Goal: Information Seeking & Learning: Understand process/instructions

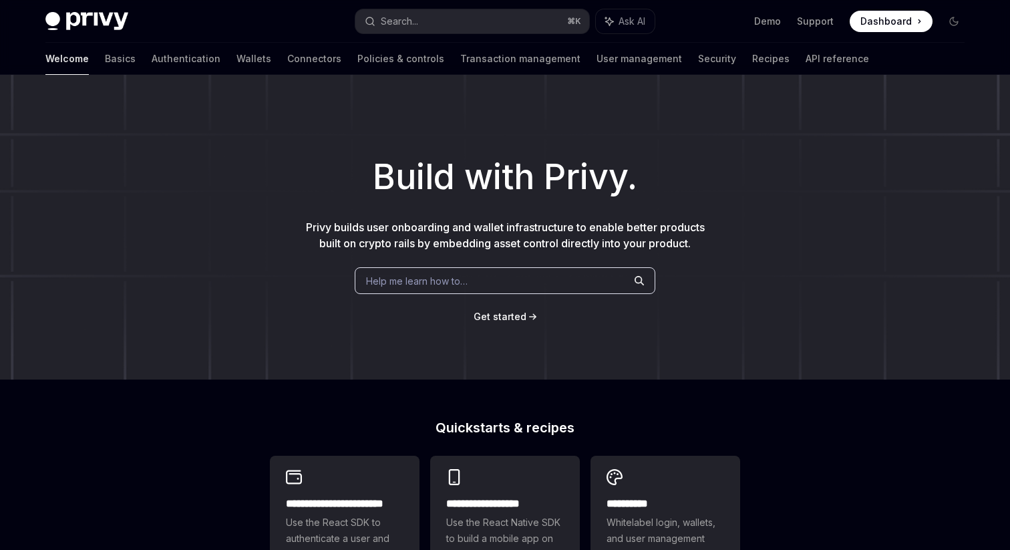
click at [476, 281] on div "Help me learn how to…" at bounding box center [505, 280] width 301 height 27
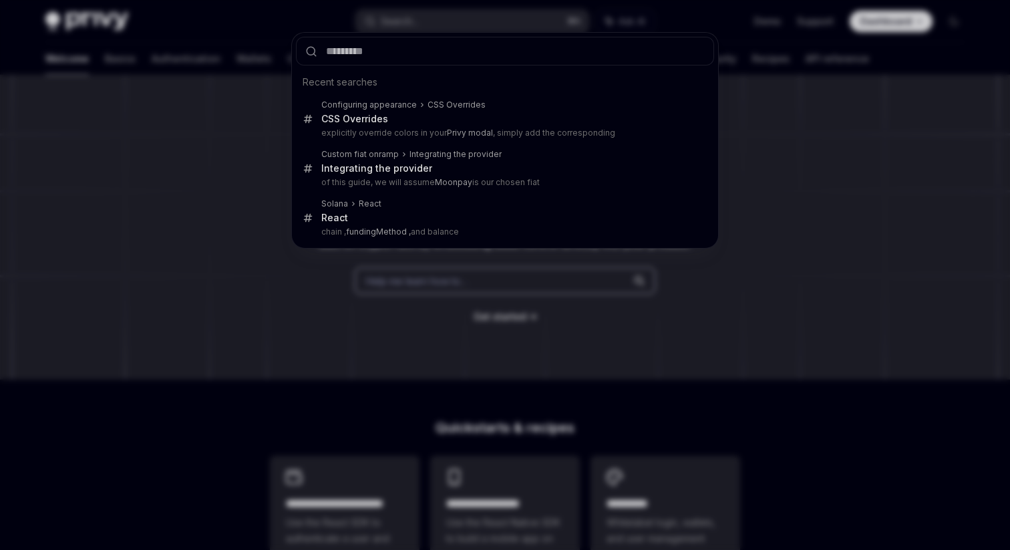
type input "**********"
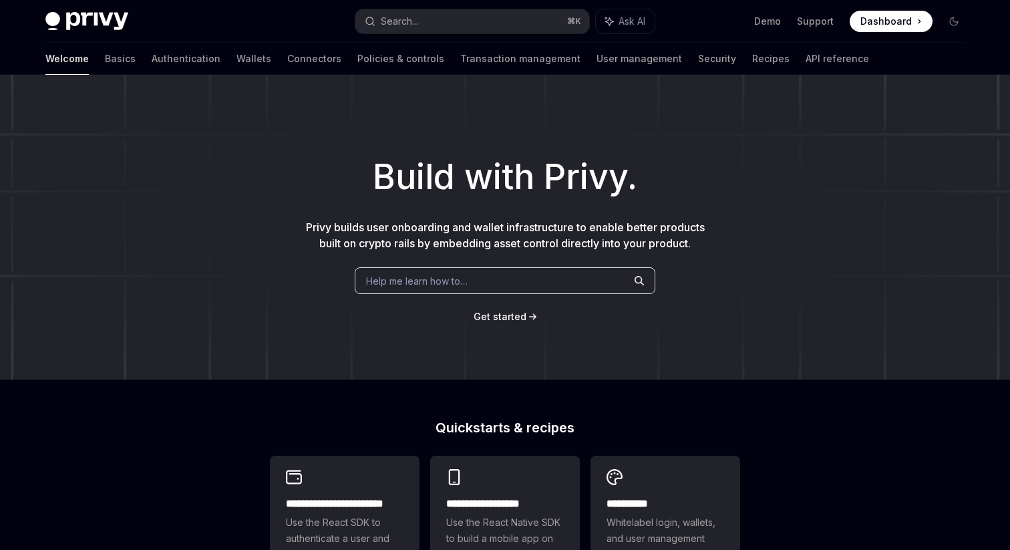
type textarea "*"
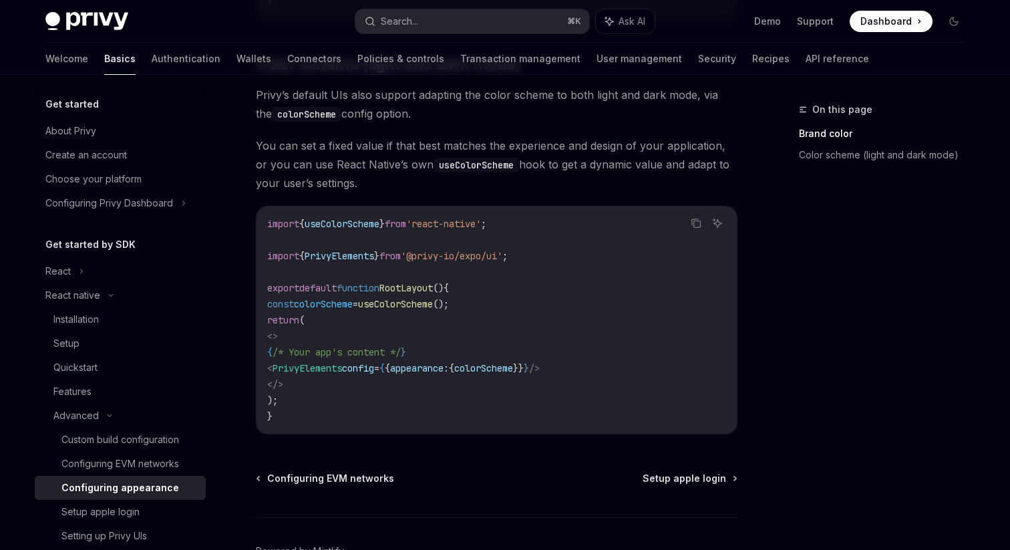
scroll to position [556, 0]
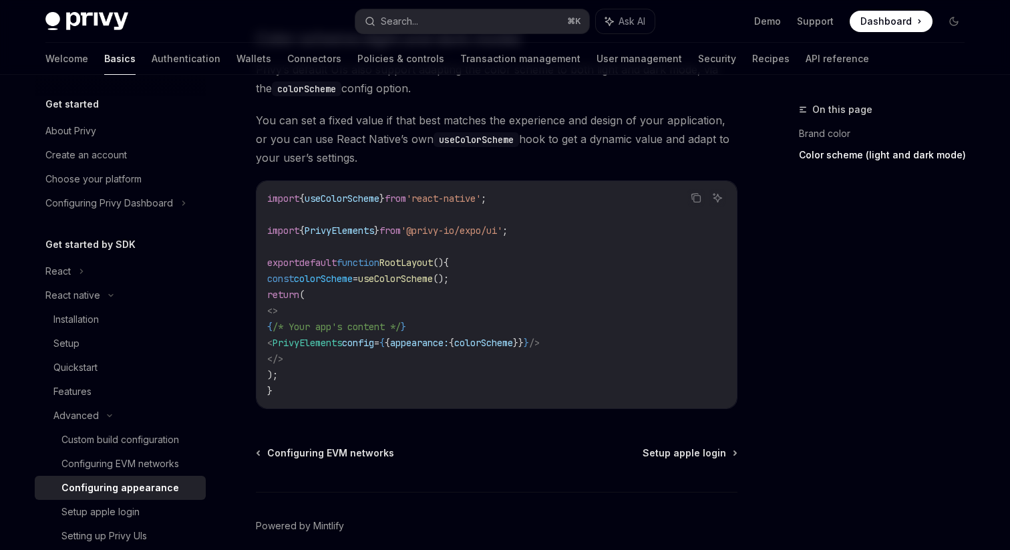
click at [342, 340] on span "PrivyElements" at bounding box center [307, 343] width 69 height 12
click at [374, 340] on span "config" at bounding box center [358, 343] width 32 height 12
click at [449, 343] on span "appearance:" at bounding box center [419, 343] width 59 height 12
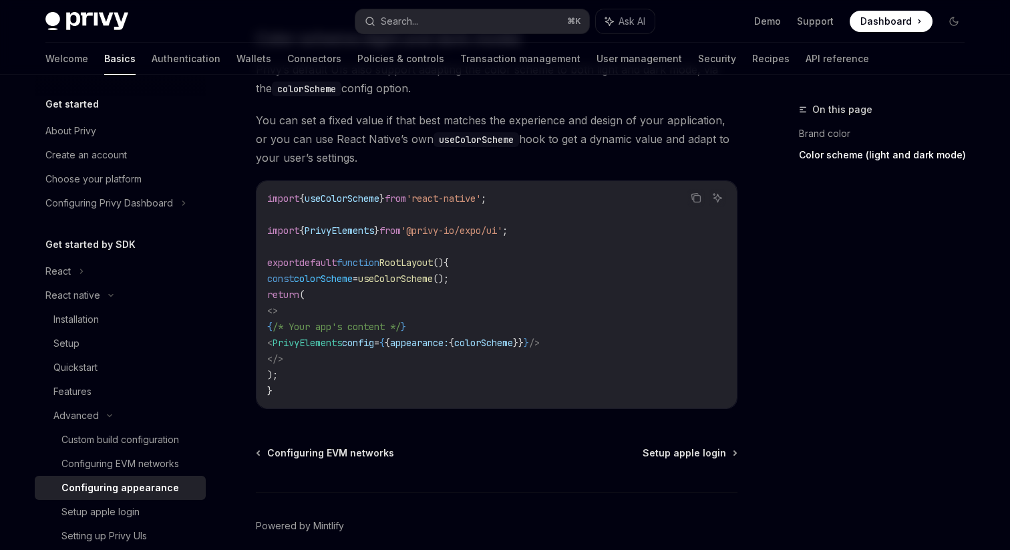
click at [449, 343] on span "appearance:" at bounding box center [419, 343] width 59 height 12
click at [509, 343] on span "colorScheme" at bounding box center [483, 343] width 59 height 12
click at [449, 344] on span "appearance:" at bounding box center [419, 343] width 59 height 12
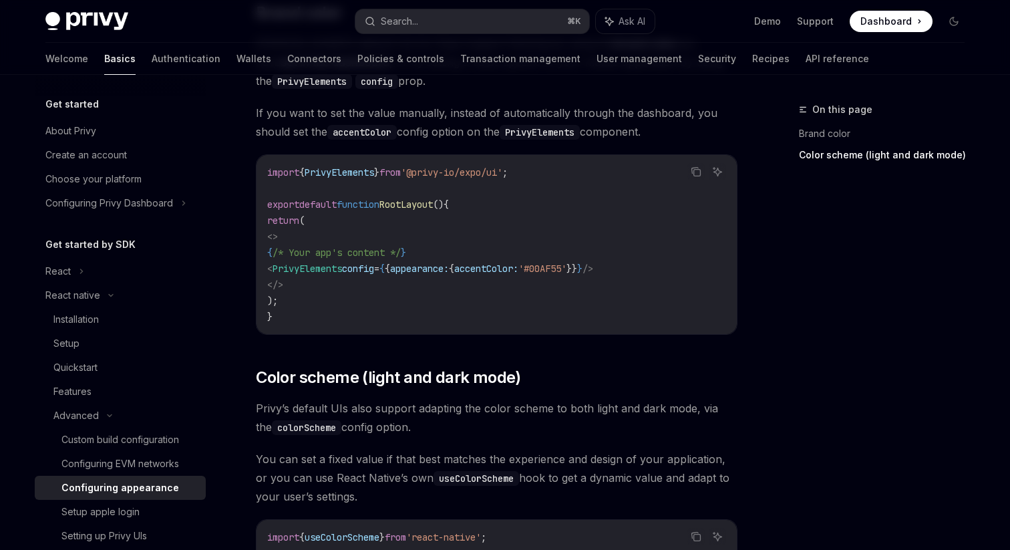
scroll to position [179, 0]
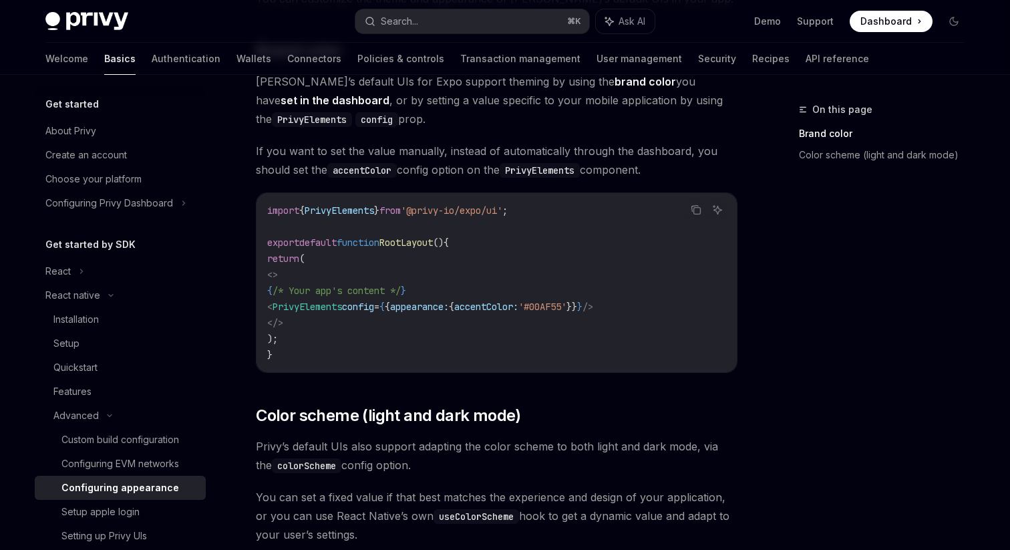
click at [379, 302] on span "=" at bounding box center [376, 307] width 5 height 12
click at [449, 302] on span "appearance:" at bounding box center [419, 307] width 59 height 12
click at [518, 305] on span "accentColor:" at bounding box center [486, 307] width 64 height 12
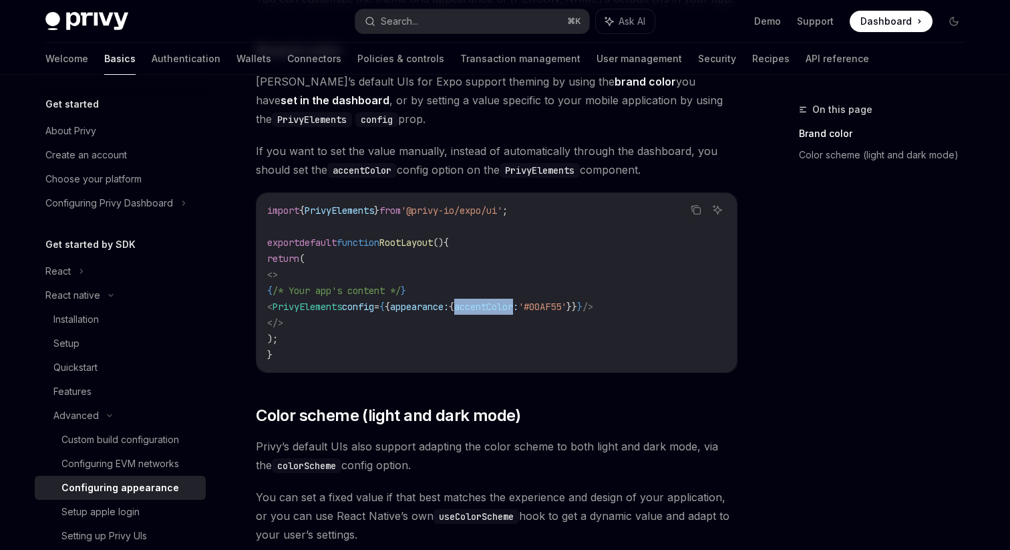
scroll to position [0, 0]
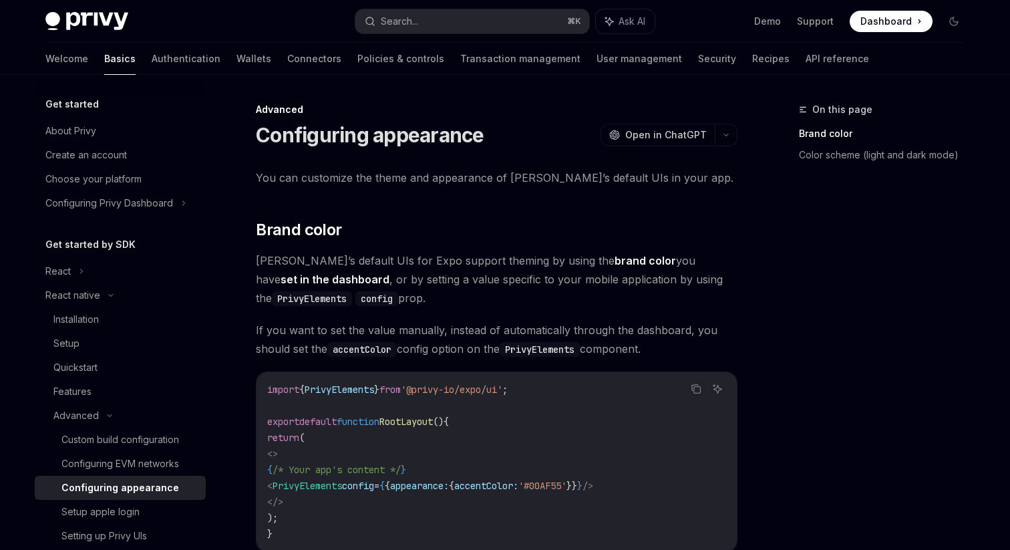
click at [316, 300] on code "PrivyElements" at bounding box center [312, 298] width 80 height 15
copy code "PrivyElements"
click at [506, 27] on button "Search... ⌘ K" at bounding box center [472, 21] width 234 height 24
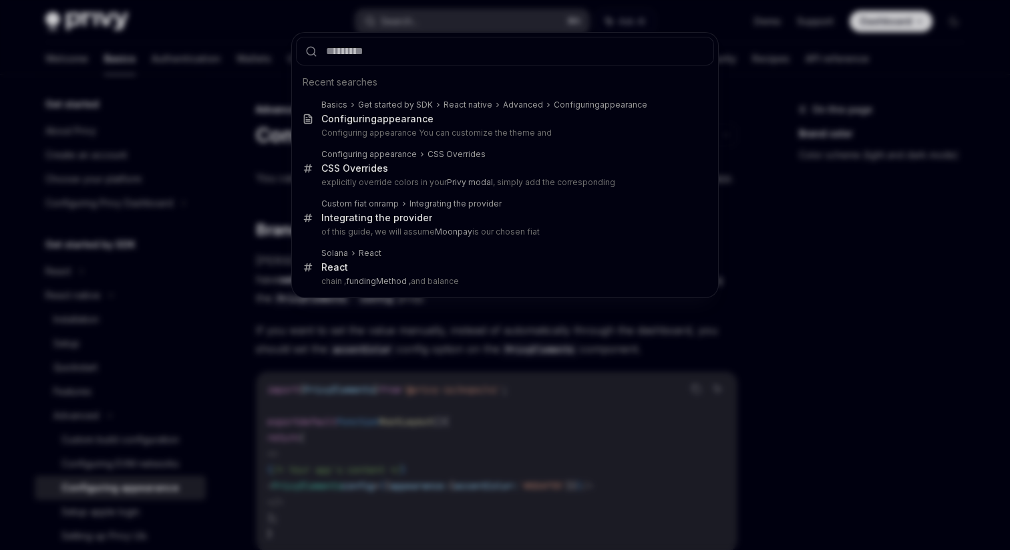
type input "**********"
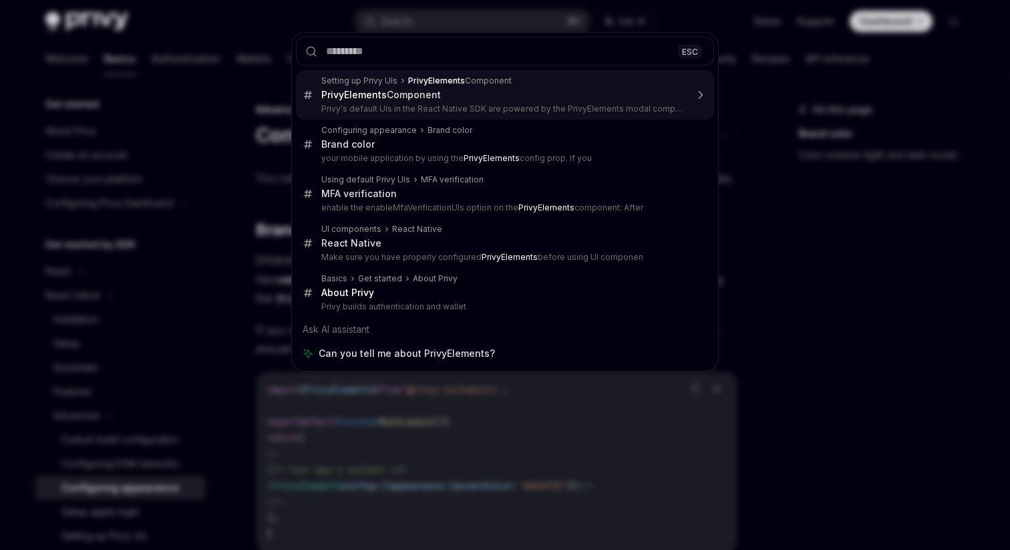
type textarea "*"
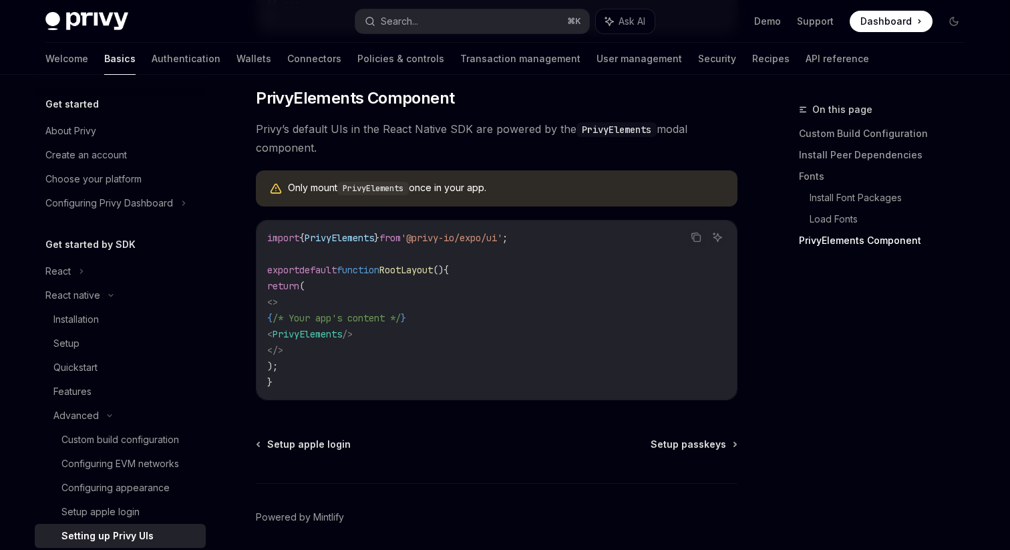
scroll to position [968, 0]
drag, startPoint x: 383, startPoint y: 266, endPoint x: 405, endPoint y: 359, distance: 95.4
click at [405, 359] on code "import { PrivyElements } from '@privy-io/expo/ui' ; export default function Roo…" at bounding box center [496, 308] width 459 height 160
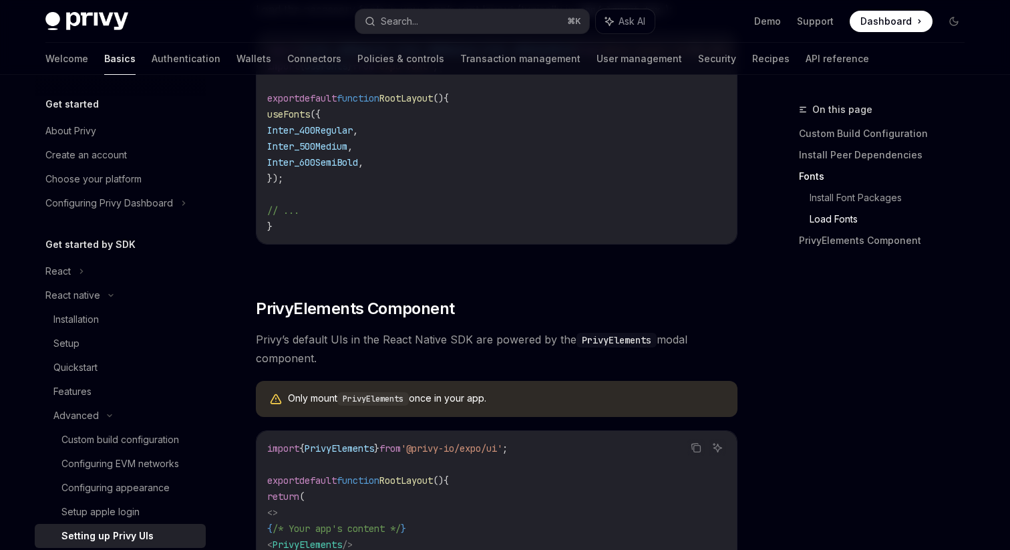
scroll to position [757, 0]
drag, startPoint x: 319, startPoint y: 339, endPoint x: 344, endPoint y: 357, distance: 30.6
click at [344, 357] on span "Privy’s default UIs in the React Native SDK are powered by the PrivyElements mo…" at bounding box center [497, 347] width 482 height 37
click at [319, 348] on span "Privy’s default UIs in the React Native SDK are powered by the PrivyElements mo…" at bounding box center [497, 347] width 482 height 37
drag, startPoint x: 272, startPoint y: 350, endPoint x: 319, endPoint y: 361, distance: 48.0
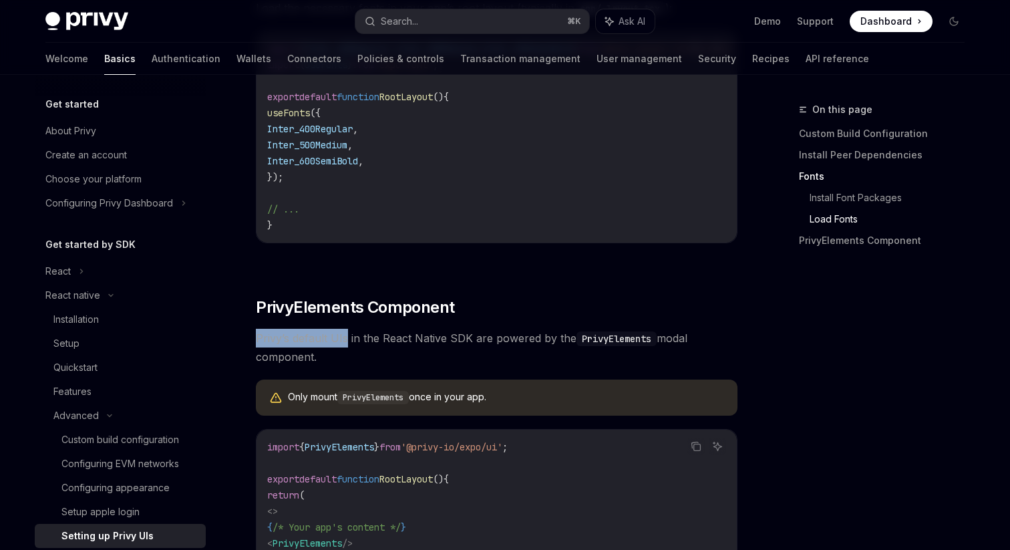
click at [319, 361] on span "Privy’s default UIs in the React Native SDK are powered by the PrivyElements mo…" at bounding box center [497, 347] width 482 height 37
drag, startPoint x: 319, startPoint y: 361, endPoint x: 299, endPoint y: 345, distance: 25.7
click at [299, 345] on span "Privy’s default UIs in the React Native SDK are powered by the PrivyElements mo…" at bounding box center [497, 347] width 482 height 37
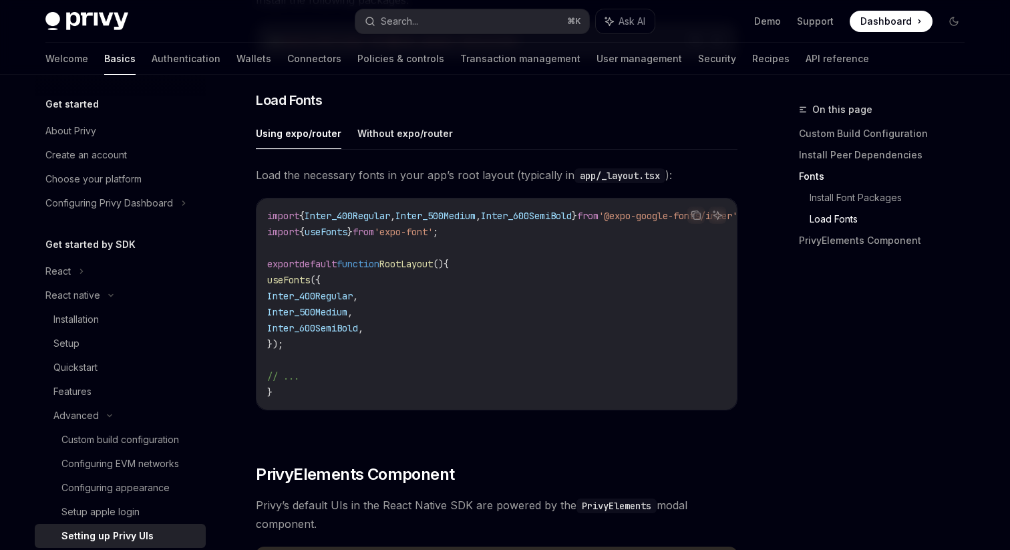
scroll to position [585, 0]
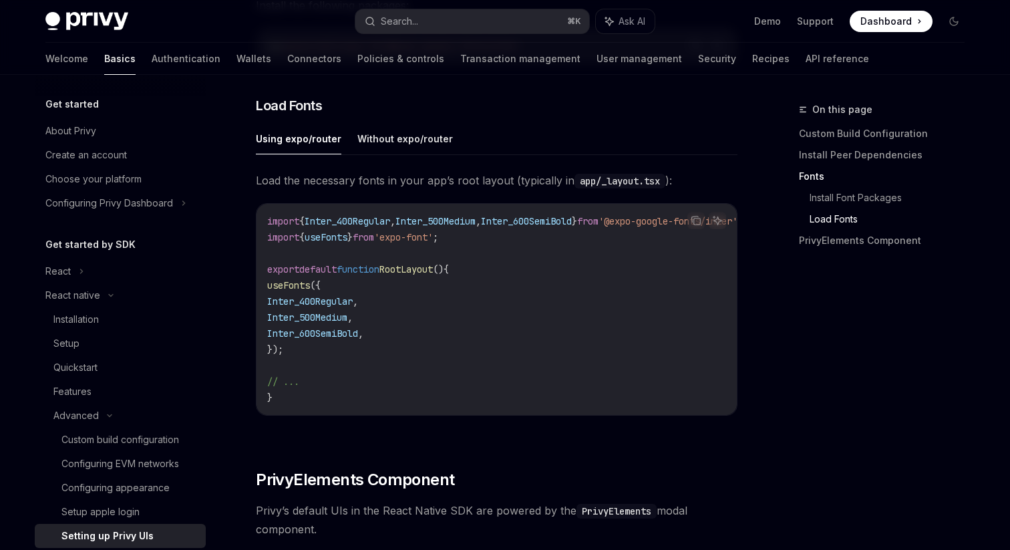
drag, startPoint x: 299, startPoint y: 307, endPoint x: 329, endPoint y: 355, distance: 56.7
click at [329, 355] on code "import { Inter_400Regular , Inter_500Medium , Inter_600SemiBold } from '@expo-g…" at bounding box center [521, 309] width 508 height 192
click at [355, 366] on code "import { Inter_400Regular , Inter_500Medium , Inter_600SemiBold } from '@expo-g…" at bounding box center [521, 309] width 508 height 192
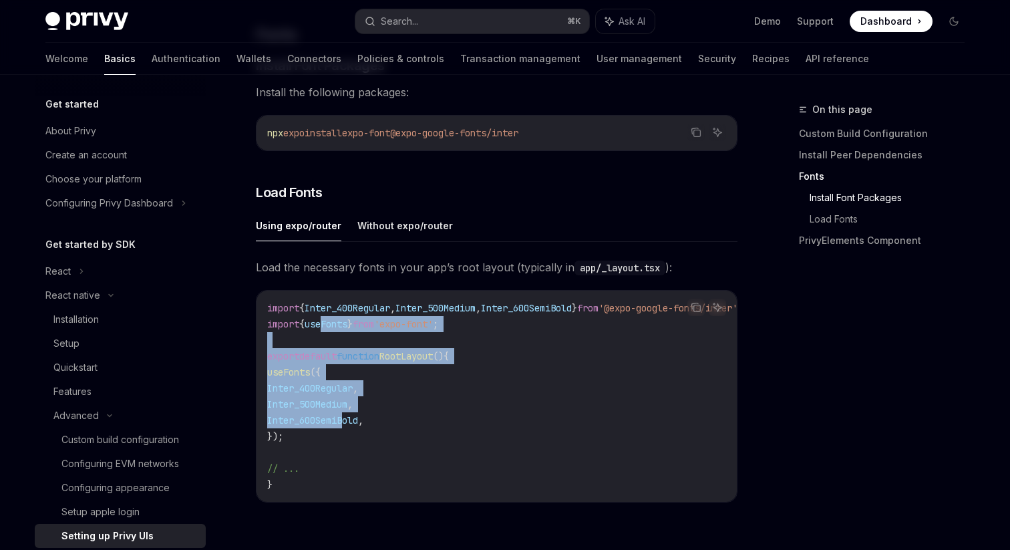
drag, startPoint x: 328, startPoint y: 336, endPoint x: 347, endPoint y: 420, distance: 86.4
click at [347, 420] on code "import { Inter_400Regular , Inter_500Medium , Inter_600SemiBold } from '@expo-g…" at bounding box center [521, 396] width 508 height 192
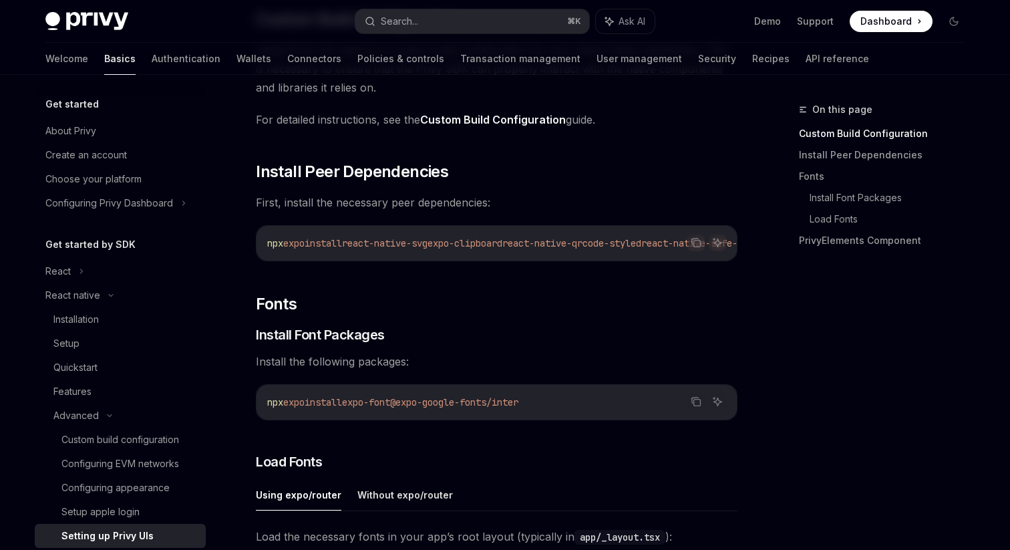
scroll to position [0, 0]
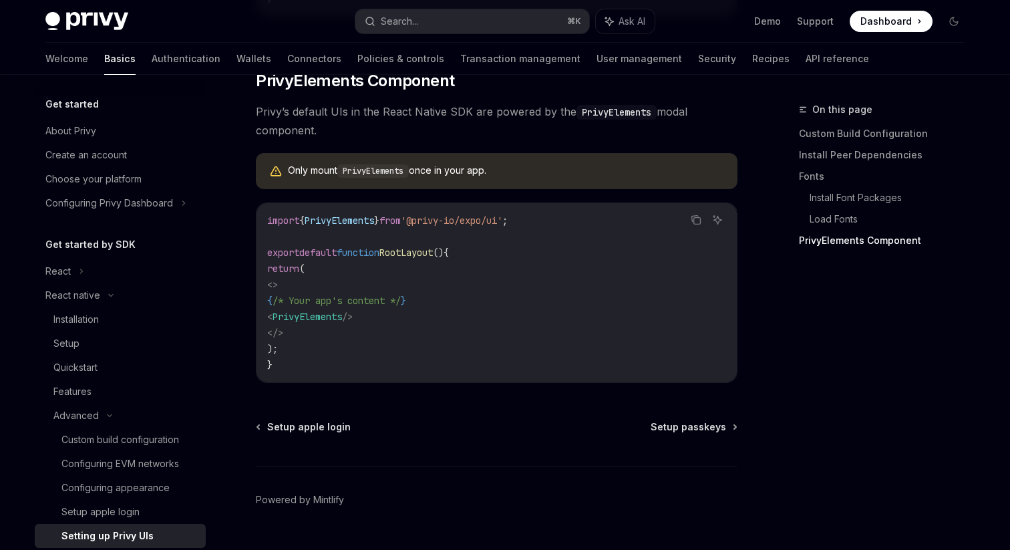
click at [431, 327] on code "import { PrivyElements } from '@privy-io/expo/ui' ; export default function Roo…" at bounding box center [496, 292] width 459 height 160
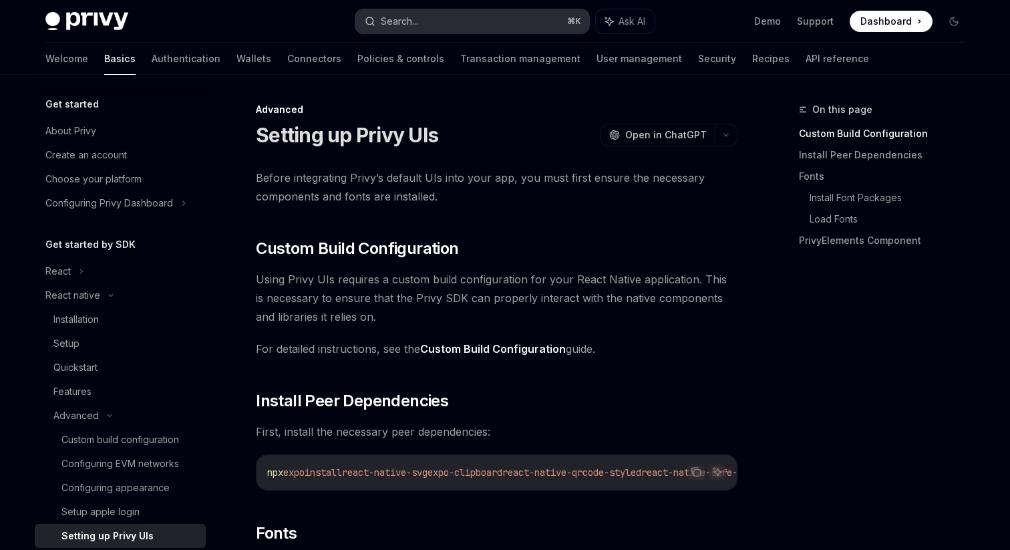
click at [464, 13] on button "Search... ⌘ K" at bounding box center [472, 21] width 234 height 24
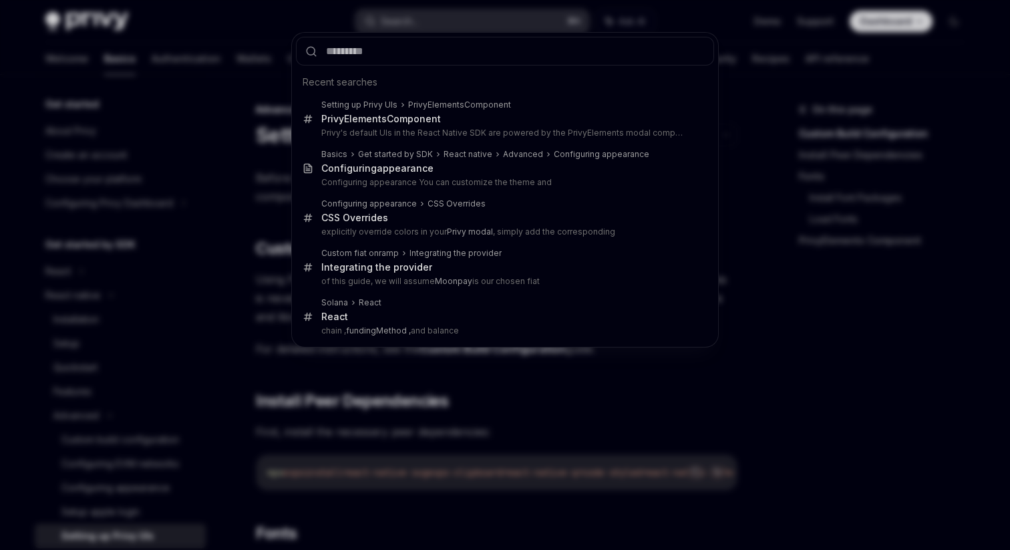
type input "**********"
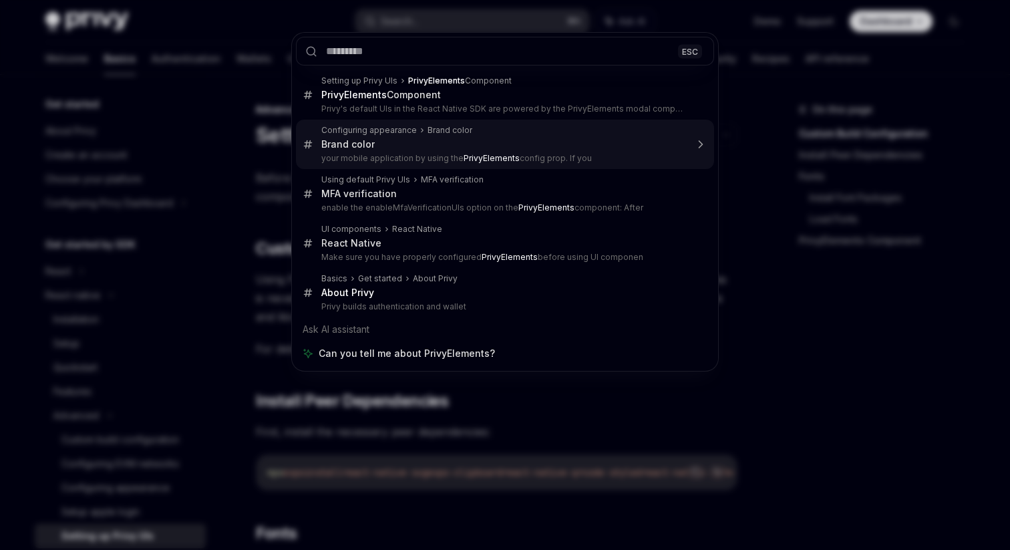
type textarea "*"
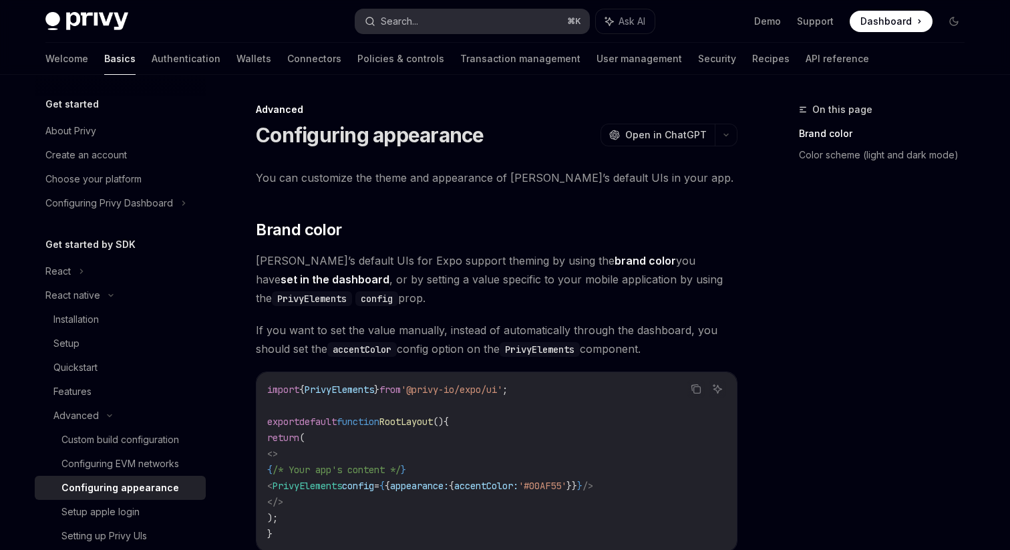
click at [427, 26] on button "Search... ⌘ K" at bounding box center [472, 21] width 234 height 24
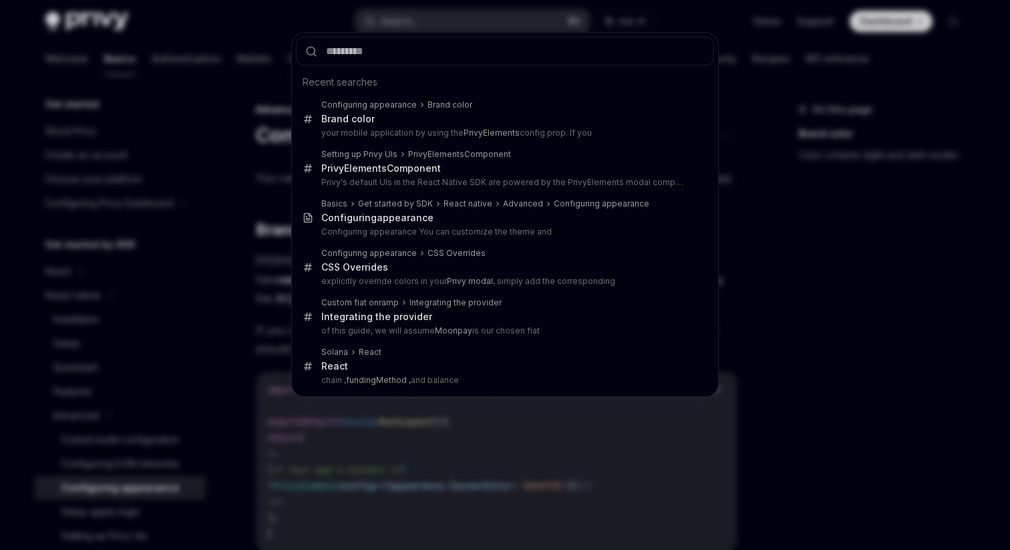
type input "******"
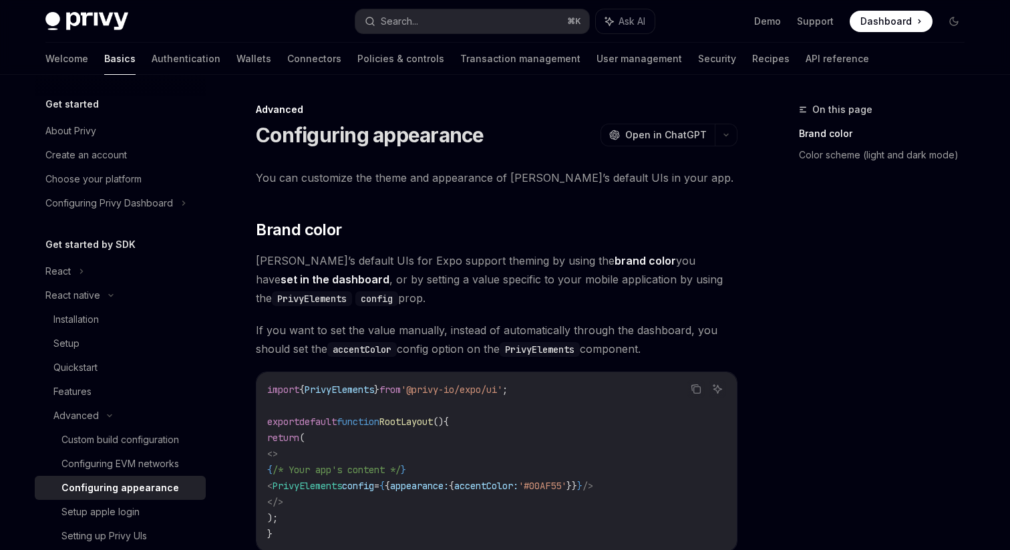
type textarea "*"
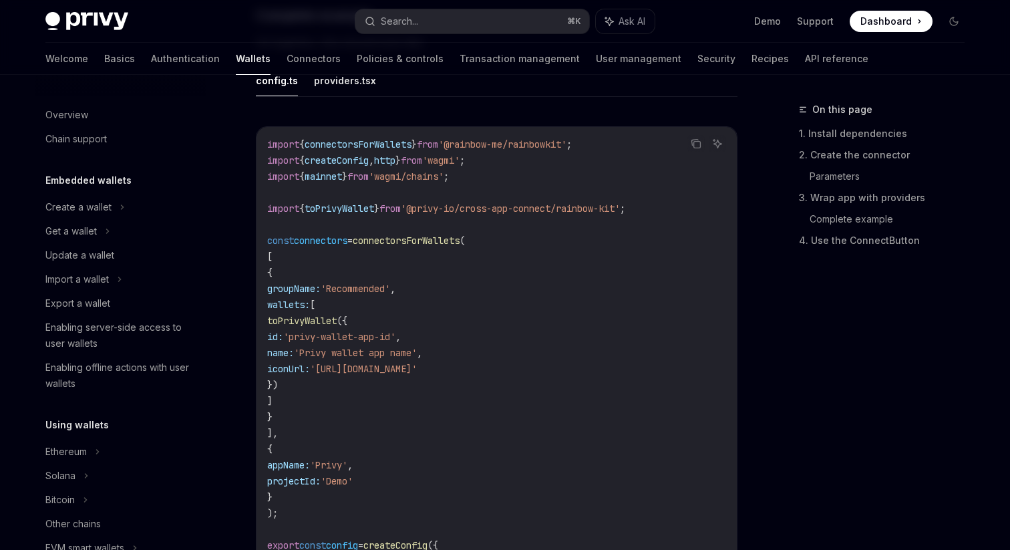
scroll to position [774, 0]
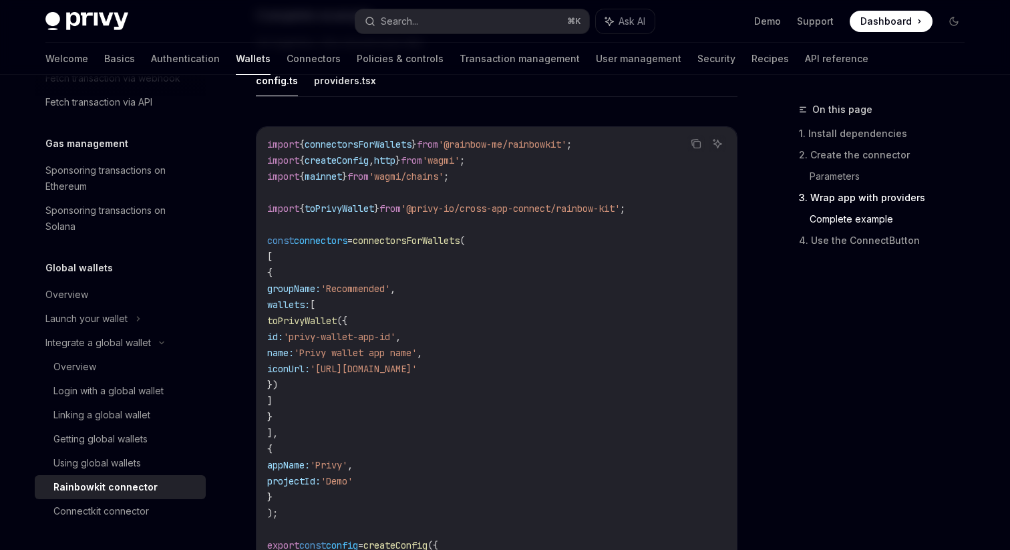
drag, startPoint x: 289, startPoint y: 327, endPoint x: 347, endPoint y: 421, distance: 110.1
click at [347, 421] on code "import { connectorsForWallets } from '@rainbow-me/rainbowkit' ; import { create…" at bounding box center [496, 400] width 459 height 529
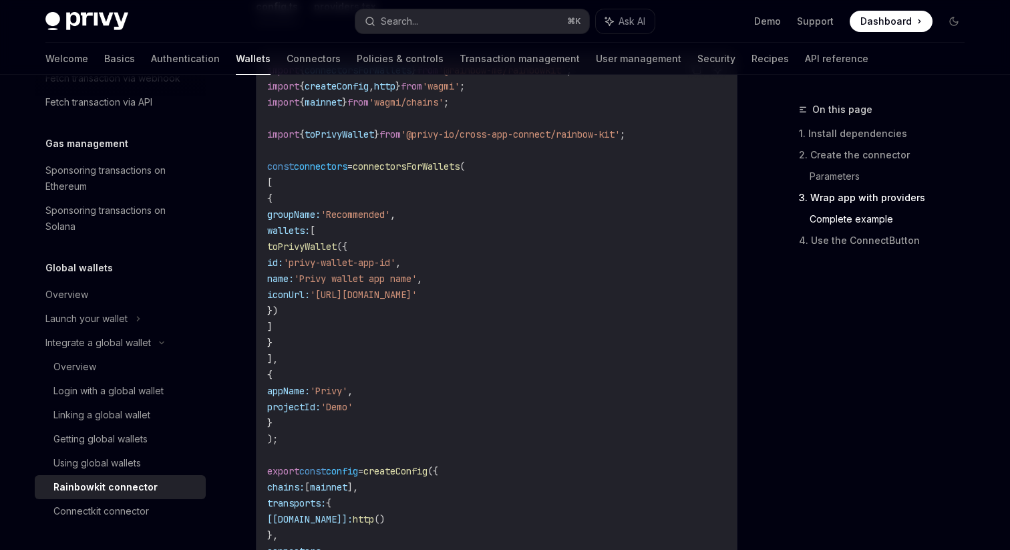
click at [310, 397] on span "appName:" at bounding box center [288, 391] width 43 height 12
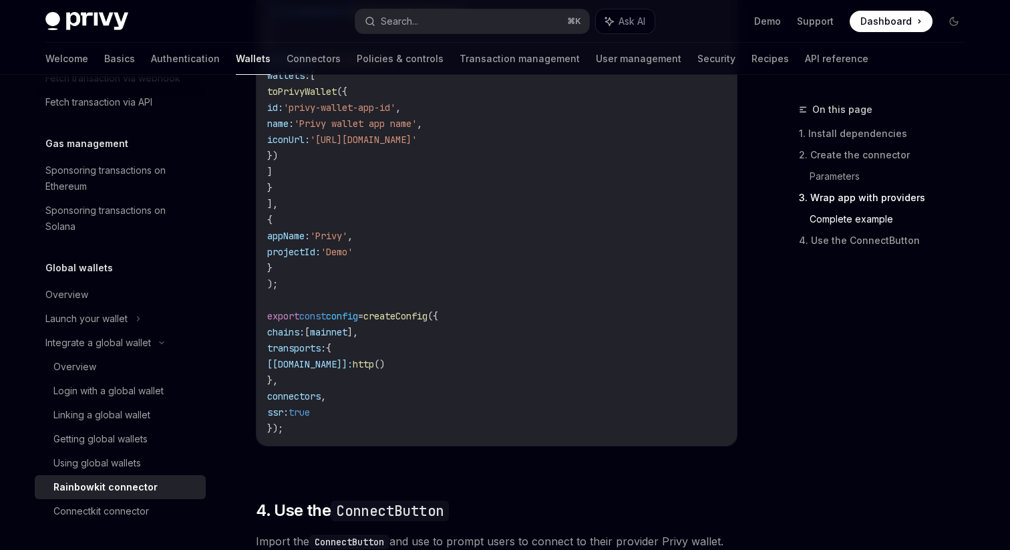
scroll to position [2830, 0]
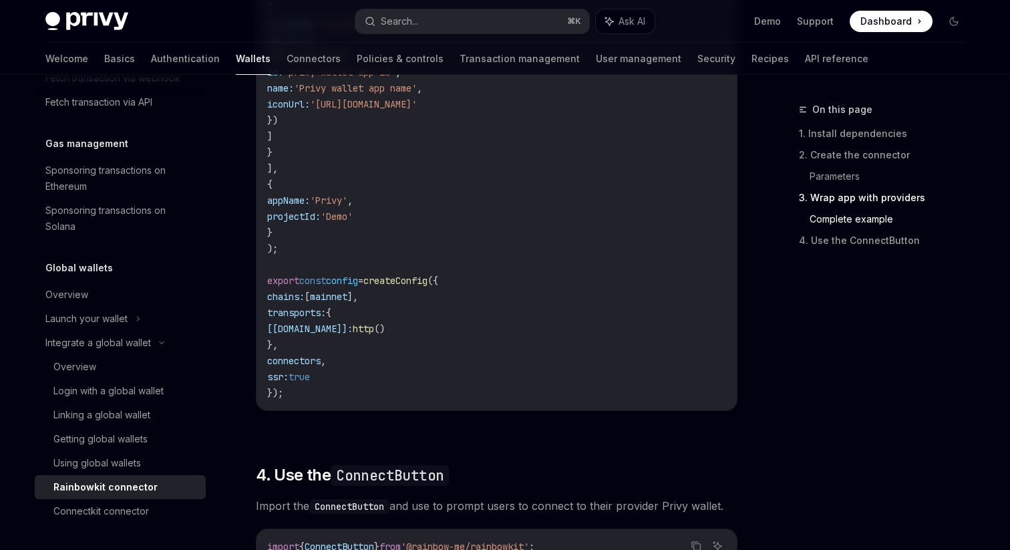
click at [322, 335] on span "[[DOMAIN_NAME]]:" at bounding box center [309, 329] width 85 height 12
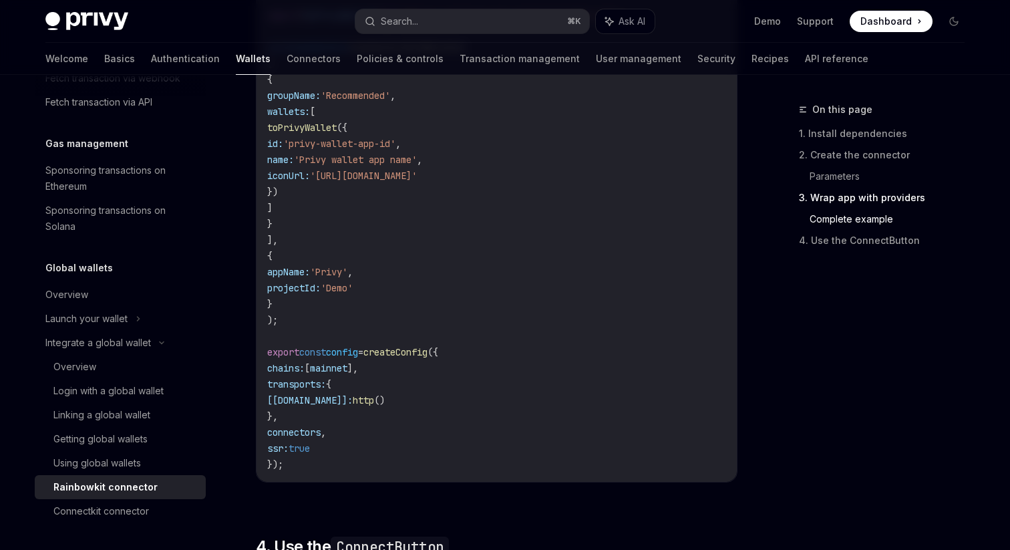
click at [315, 294] on span "projectId:" at bounding box center [293, 288] width 53 height 12
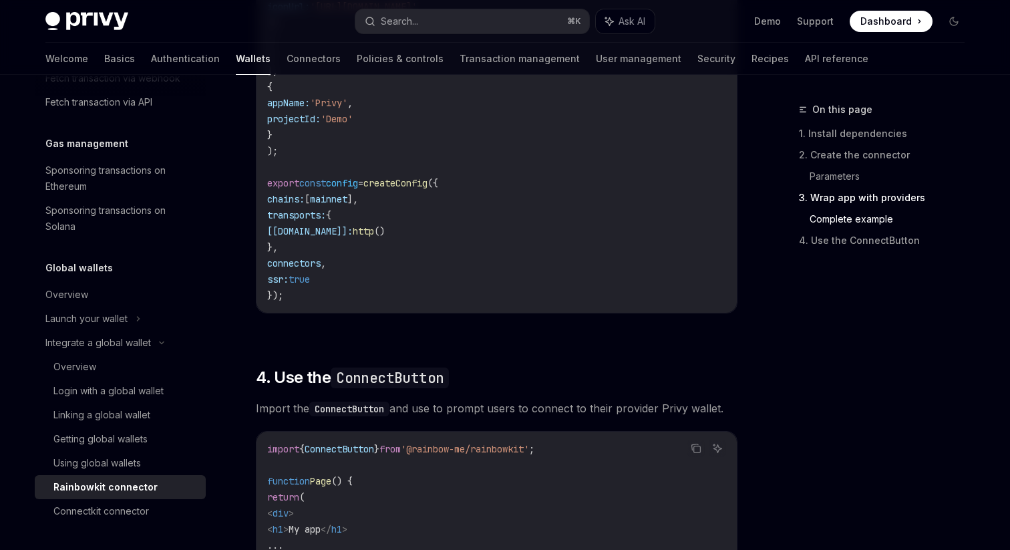
scroll to position [3131, 0]
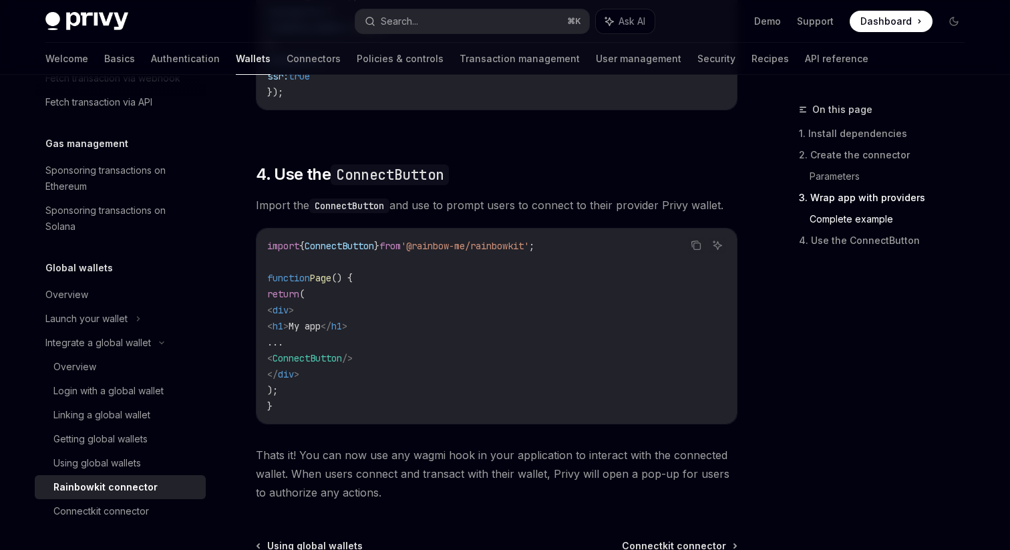
click at [332, 363] on code "import { ConnectButton } from '@rainbow-me/rainbowkit' ; function Page () { ret…" at bounding box center [496, 326] width 459 height 176
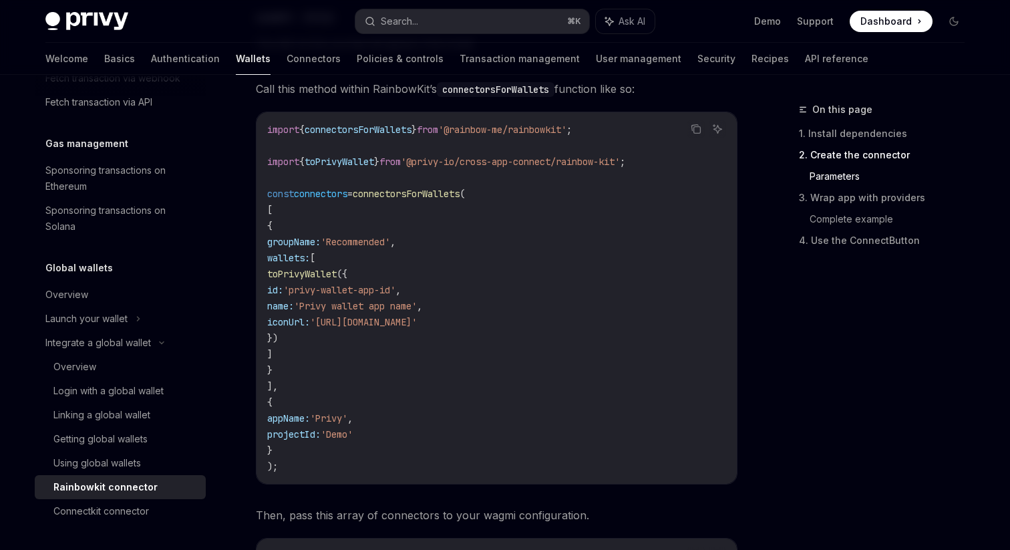
drag, startPoint x: 321, startPoint y: 274, endPoint x: 350, endPoint y: 375, distance: 104.9
click at [350, 375] on code "import { connectorsForWallets } from '@rainbow-me/rainbowkit' ; import { toPriv…" at bounding box center [496, 298] width 459 height 353
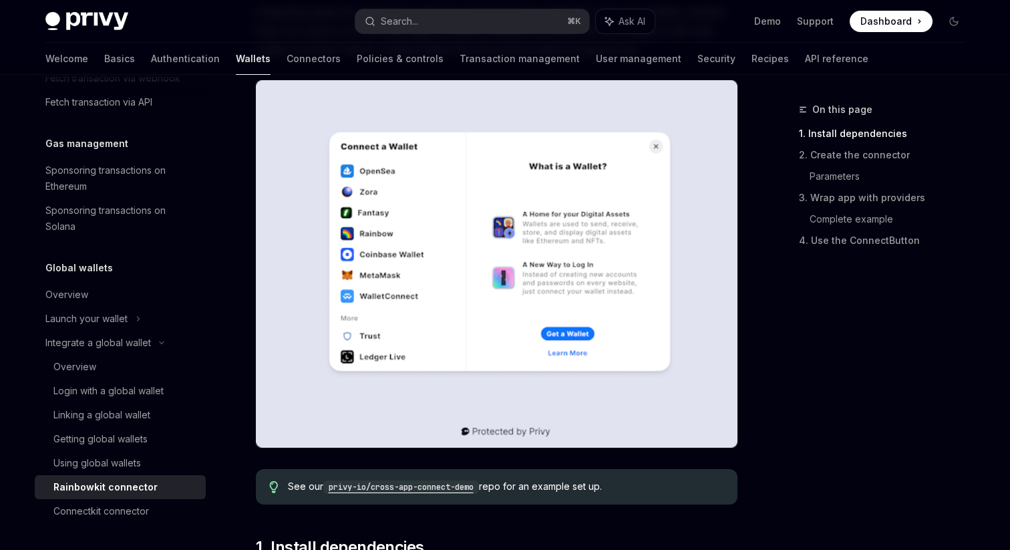
scroll to position [280, 0]
